Goal: Task Accomplishment & Management: Manage account settings

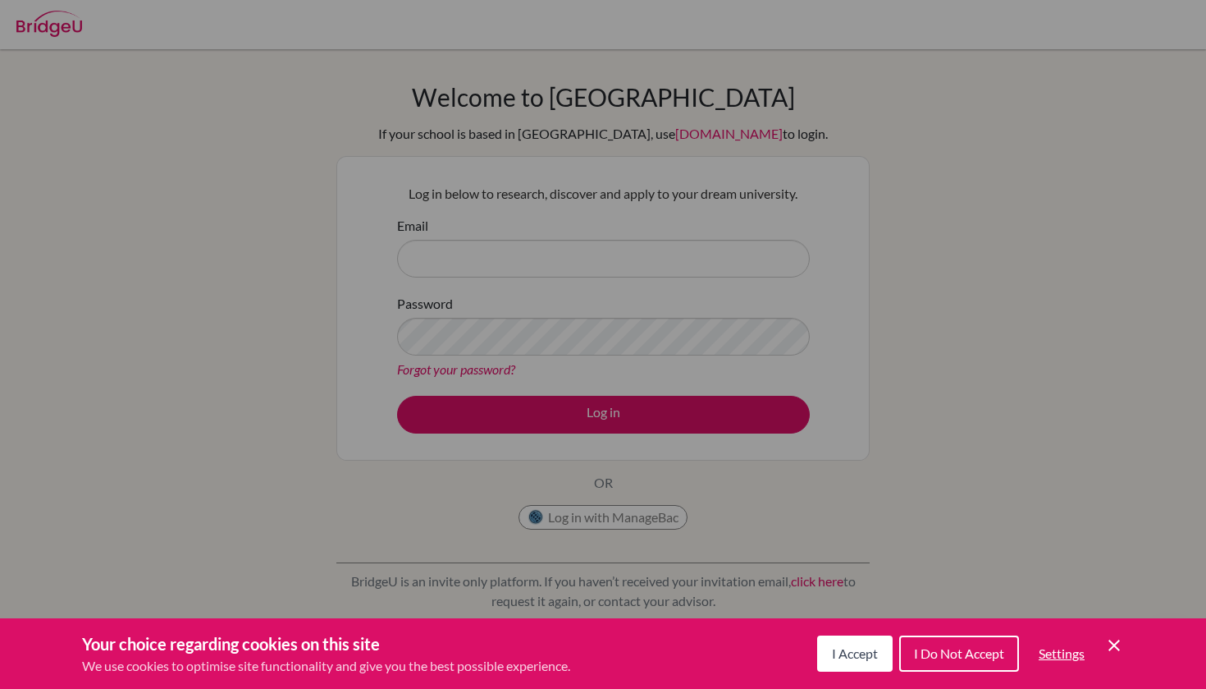
click at [817, 426] on div "Cookie Preferences" at bounding box center [603, 344] width 1206 height 689
click at [1112, 648] on icon "Save and close" at bounding box center [1114, 644] width 11 height 11
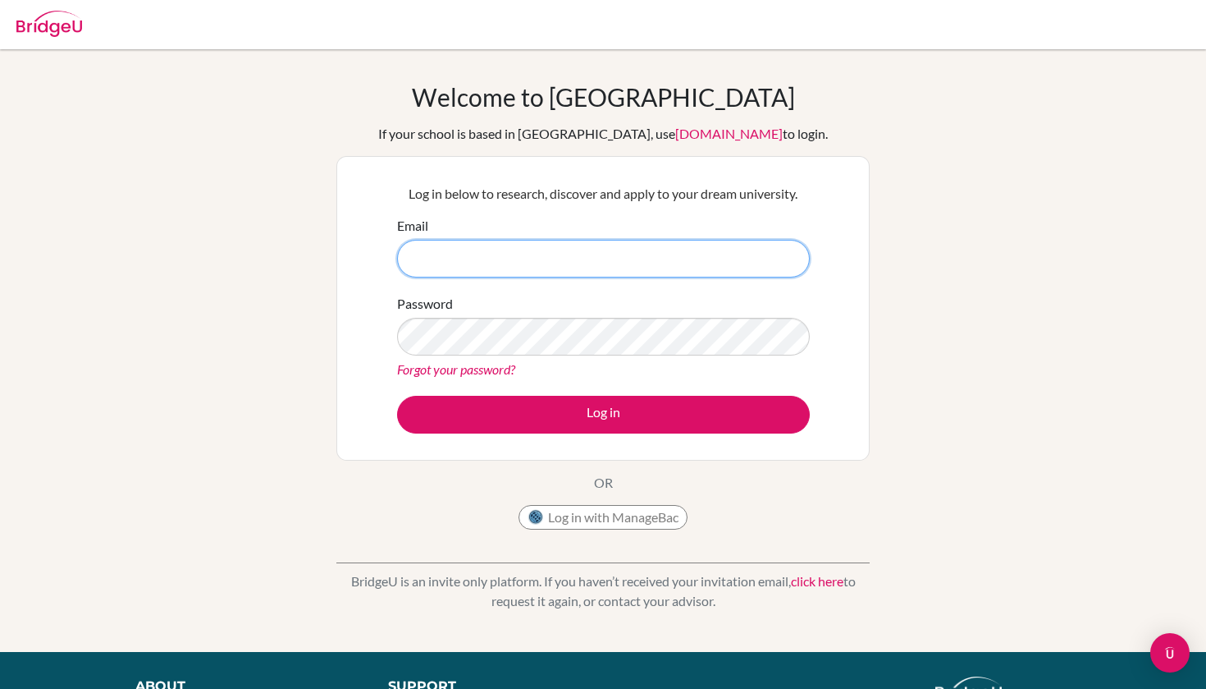
click at [556, 268] on input "Email" at bounding box center [603, 259] width 413 height 38
click at [1047, 2] on div at bounding box center [603, 24] width 1190 height 49
click at [677, 264] on input "r_chattaraj" at bounding box center [603, 259] width 413 height 38
type input "[EMAIL_ADDRESS][DOMAIN_NAME]"
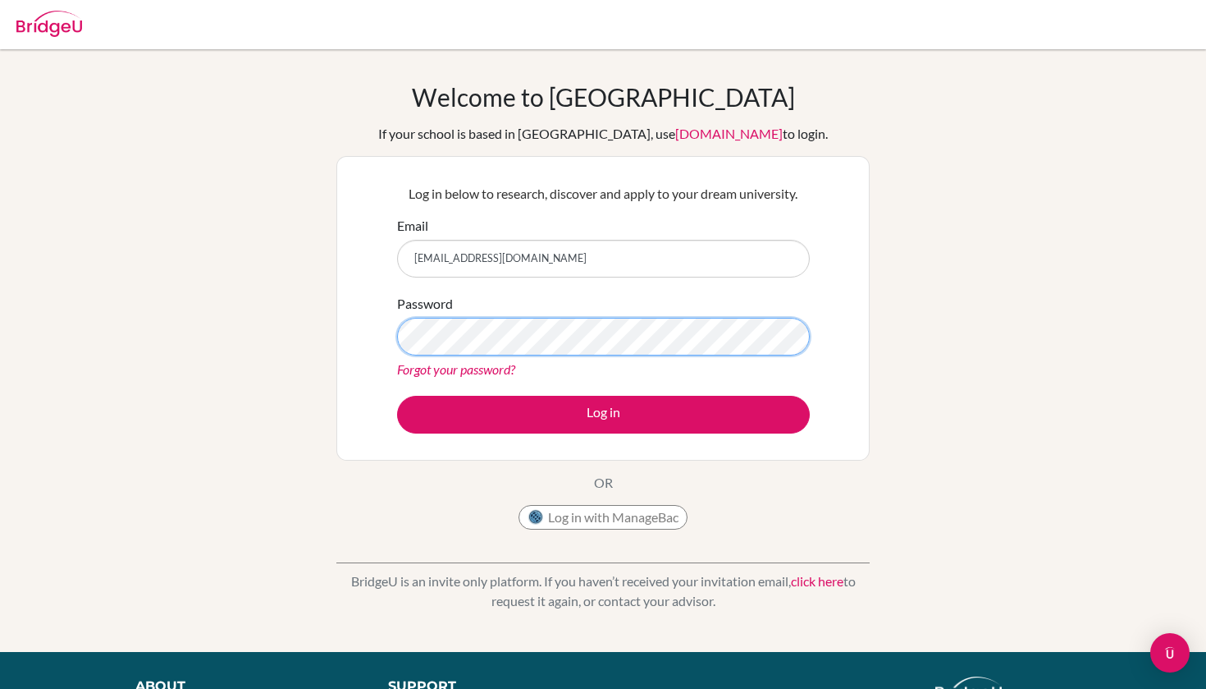
click at [603, 414] on button "Log in" at bounding box center [603, 415] width 413 height 38
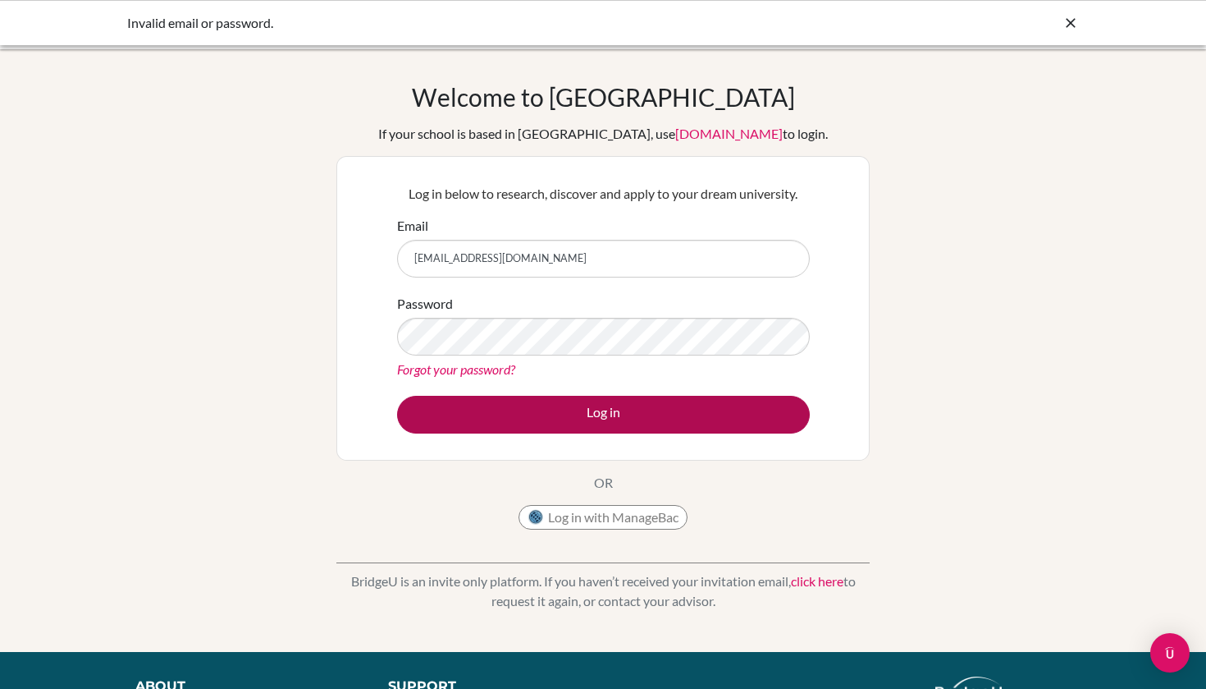
click at [620, 408] on button "Log in" at bounding box center [603, 415] width 413 height 38
click at [620, 401] on button "Log in" at bounding box center [603, 415] width 413 height 38
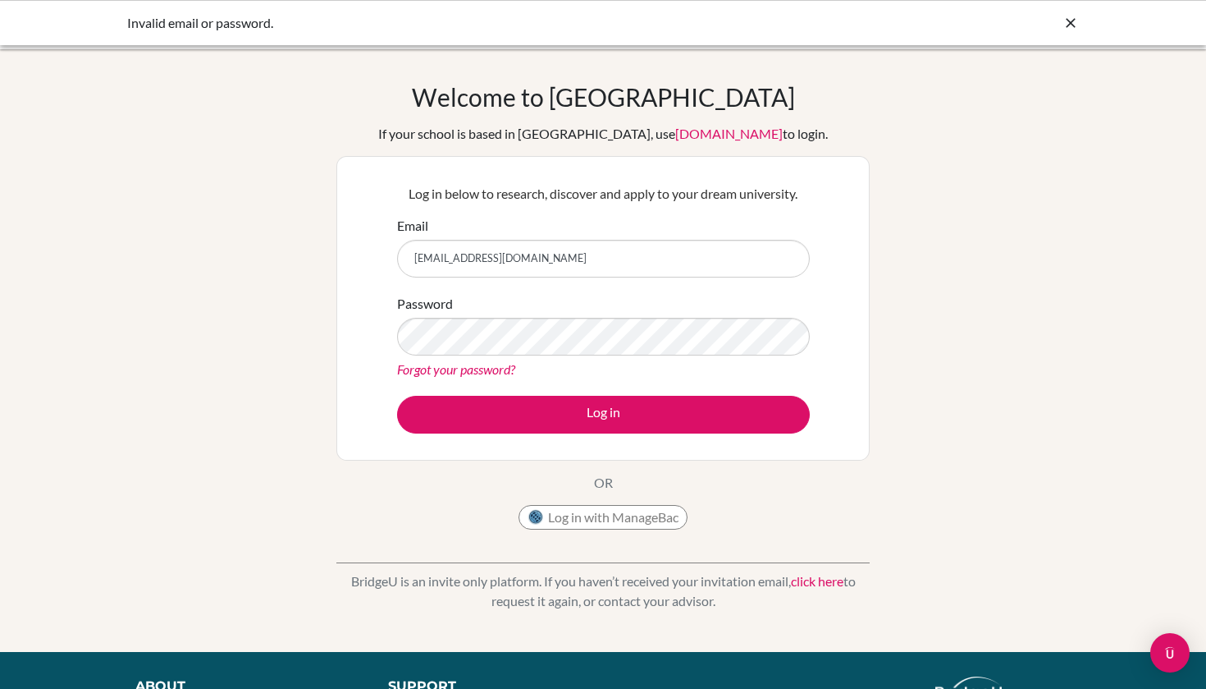
click at [483, 372] on link "Forgot your password?" at bounding box center [456, 369] width 118 height 16
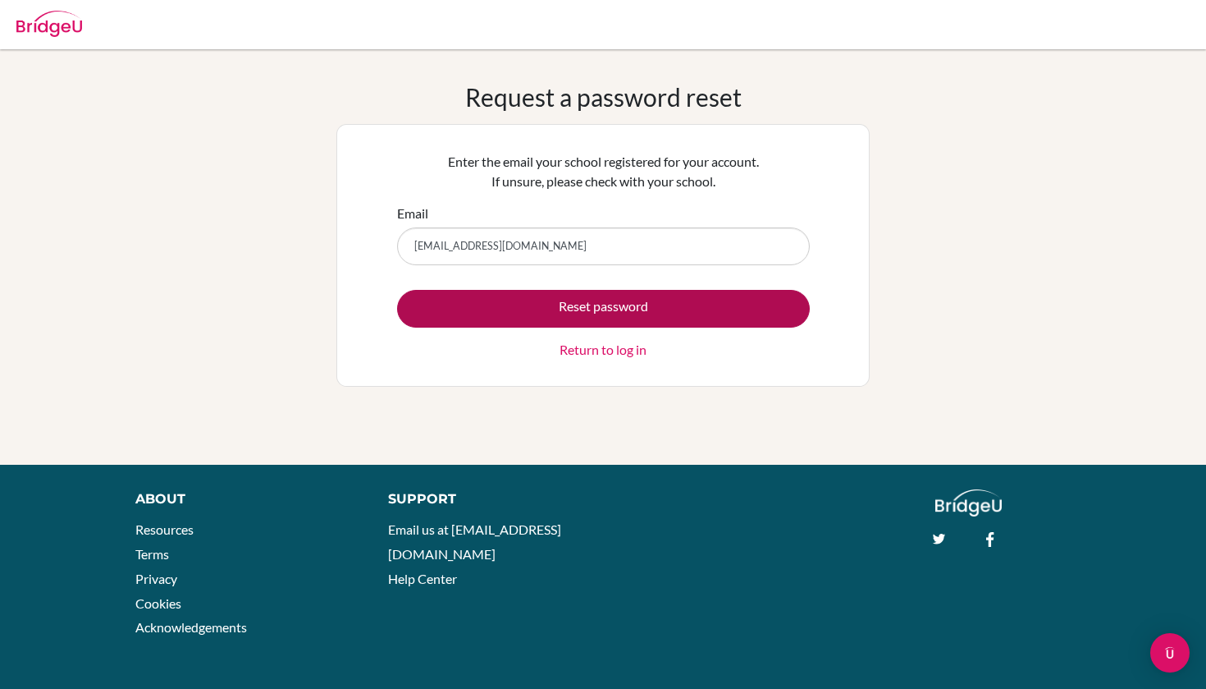
type input "r_chattaraj@my.ofs.edu.sg"
click at [603, 308] on button "Reset password" at bounding box center [603, 309] width 413 height 38
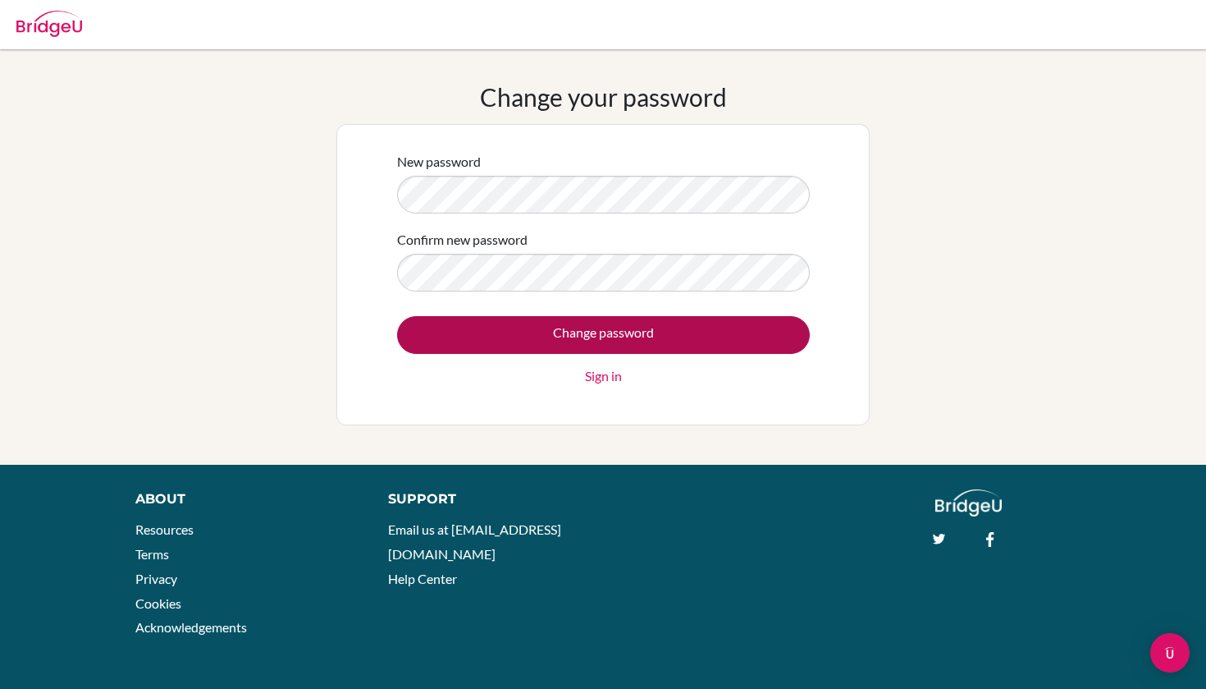
click at [610, 334] on input "Change password" at bounding box center [603, 335] width 413 height 38
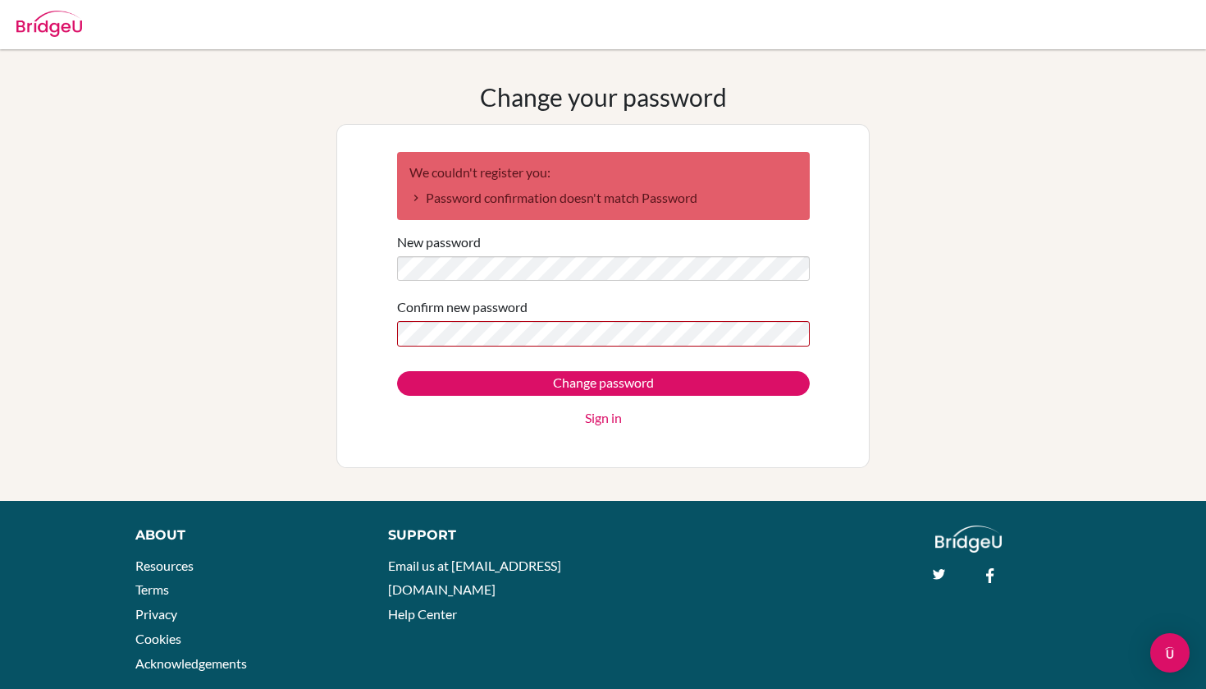
click at [559, 240] on div "New password" at bounding box center [603, 256] width 413 height 49
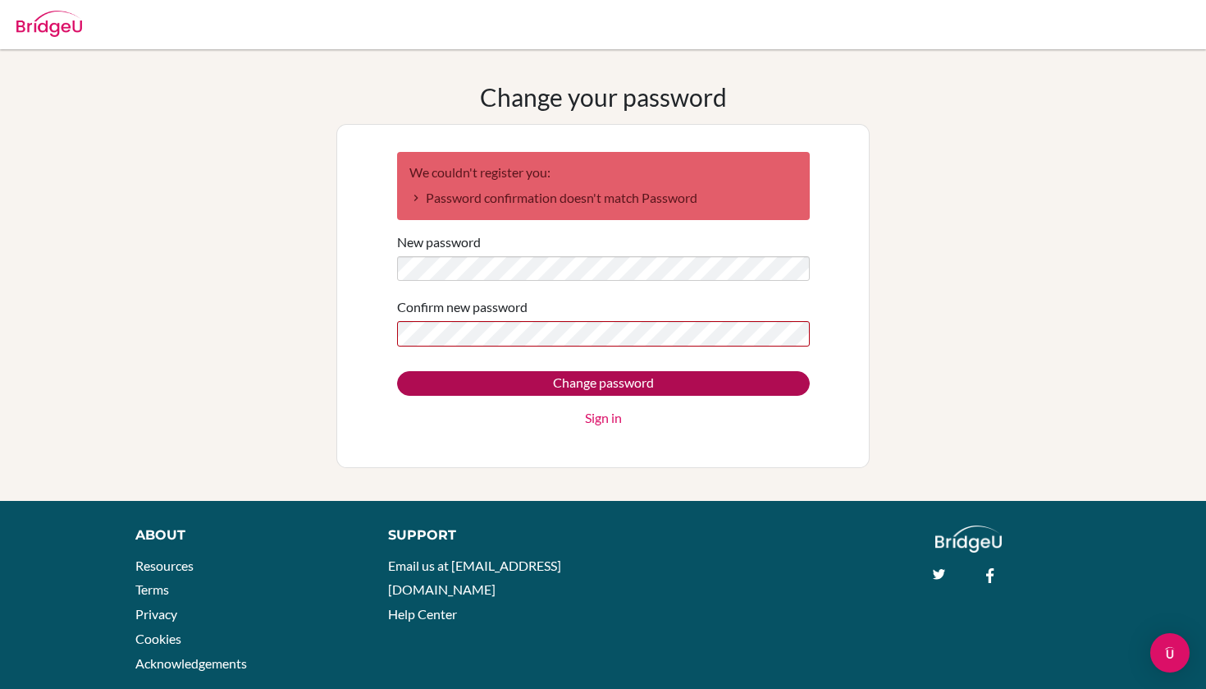
click at [587, 381] on input "Change password" at bounding box center [603, 383] width 413 height 25
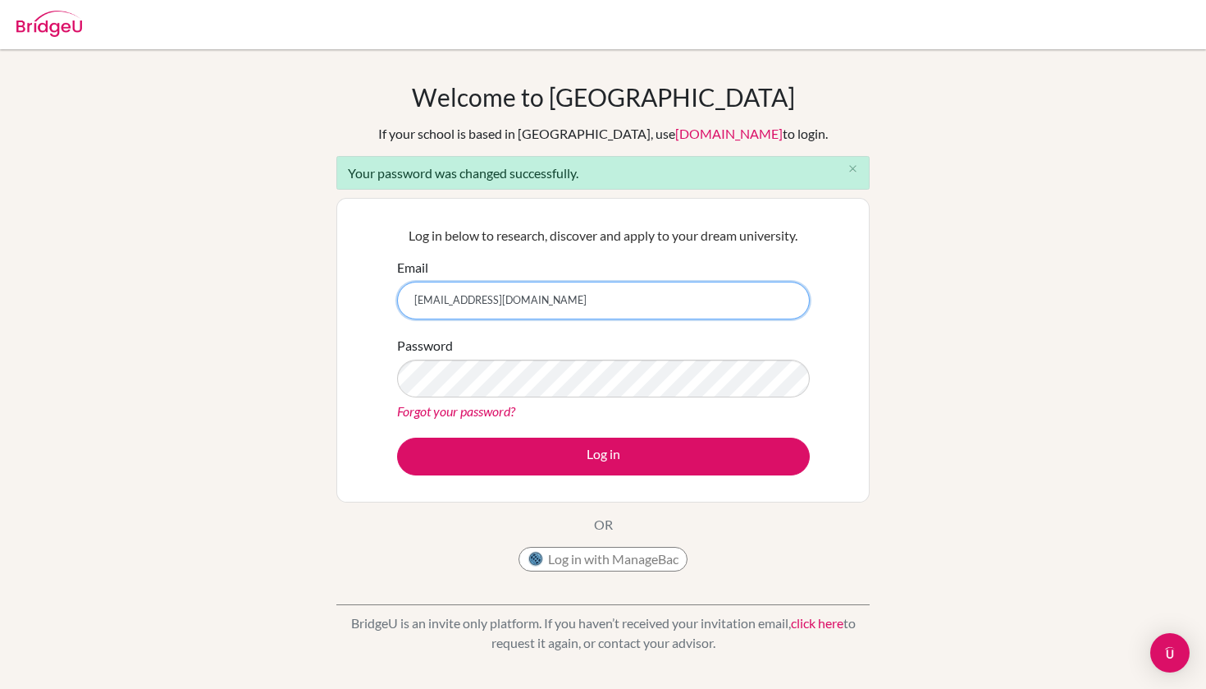
type input "[EMAIL_ADDRESS][DOMAIN_NAME]"
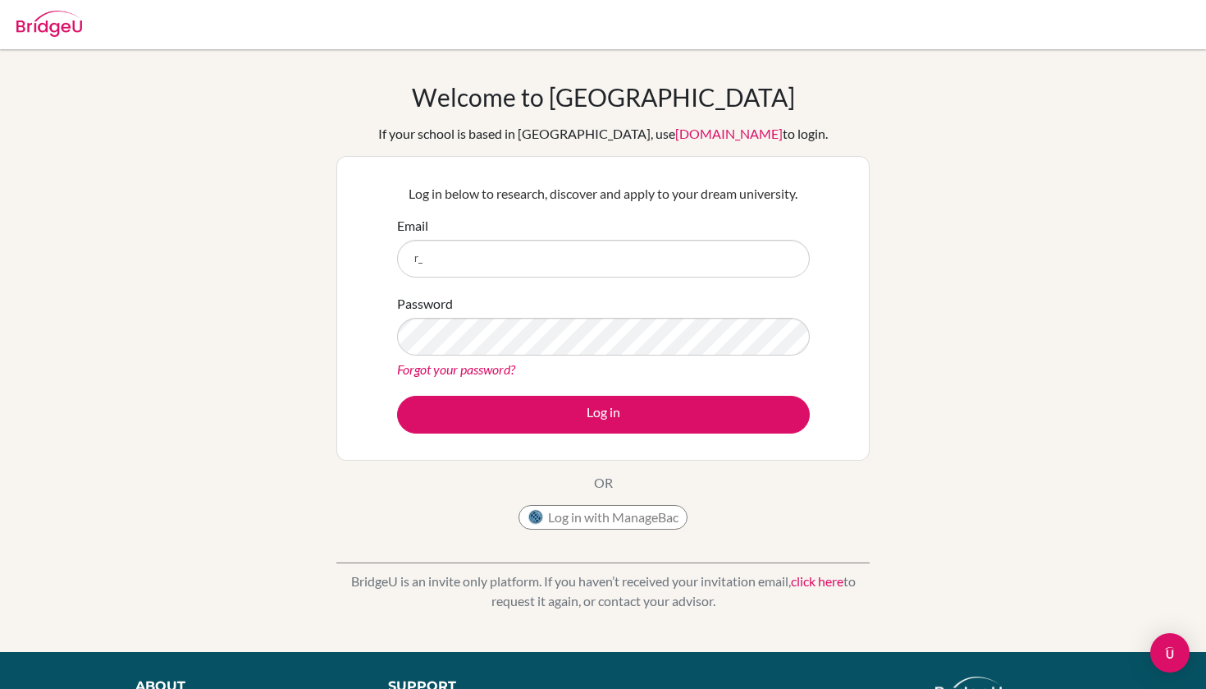
type input "r"
type input "[EMAIL_ADDRESS][DOMAIN_NAME]"
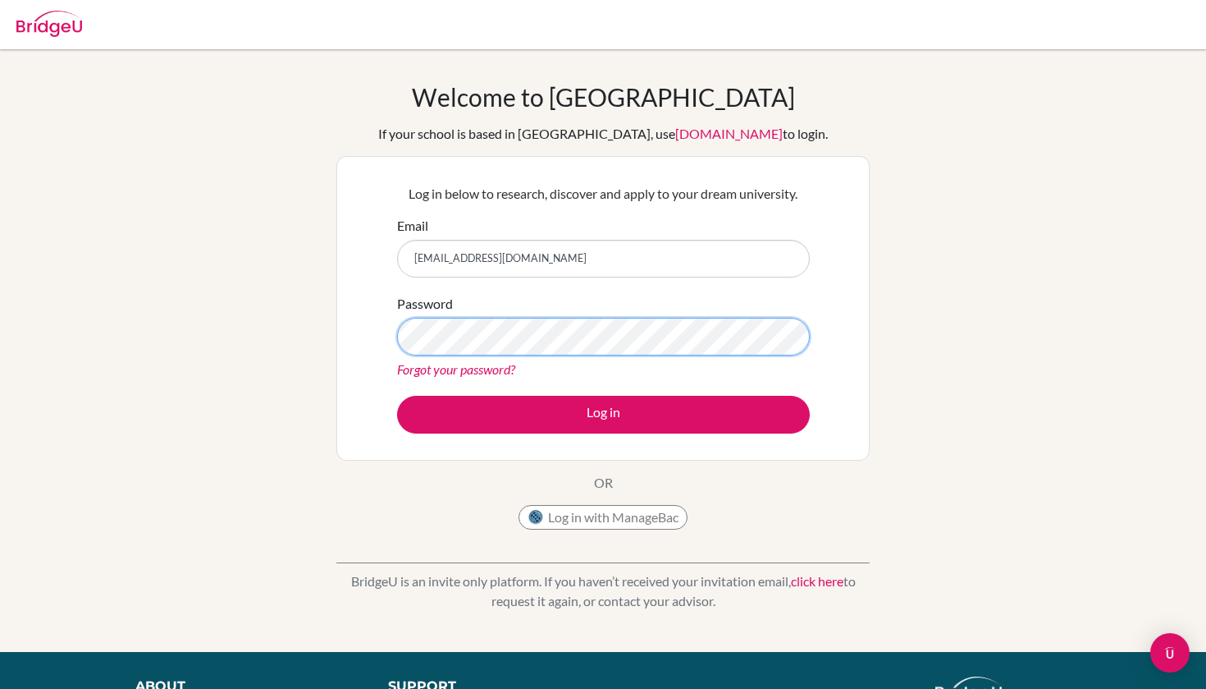
click at [603, 414] on button "Log in" at bounding box center [603, 415] width 413 height 38
